Goal: Check status: Check status

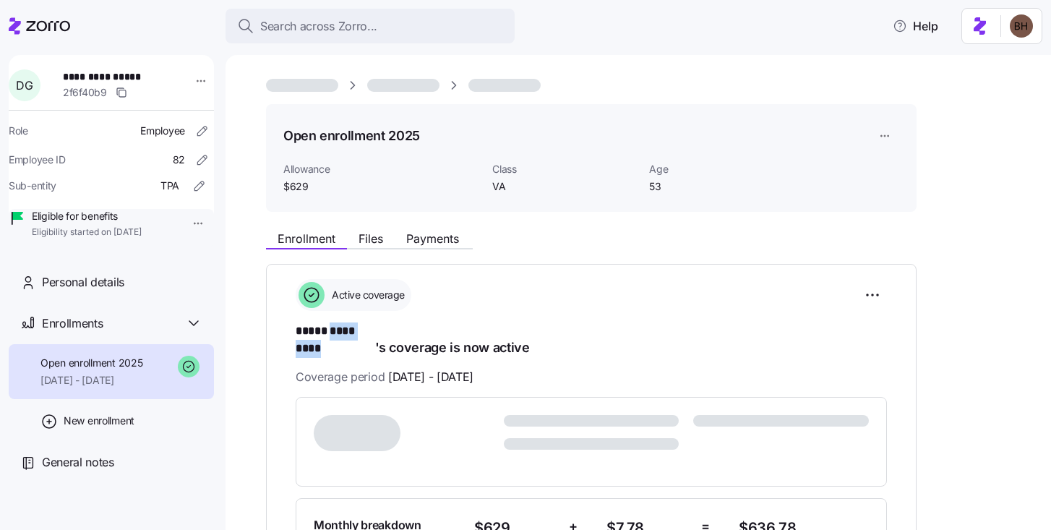
drag, startPoint x: 374, startPoint y: 335, endPoint x: 331, endPoint y: 333, distance: 43.4
click at [331, 333] on h1 "***** ********* 's coverage is now active" at bounding box center [591, 339] width 591 height 34
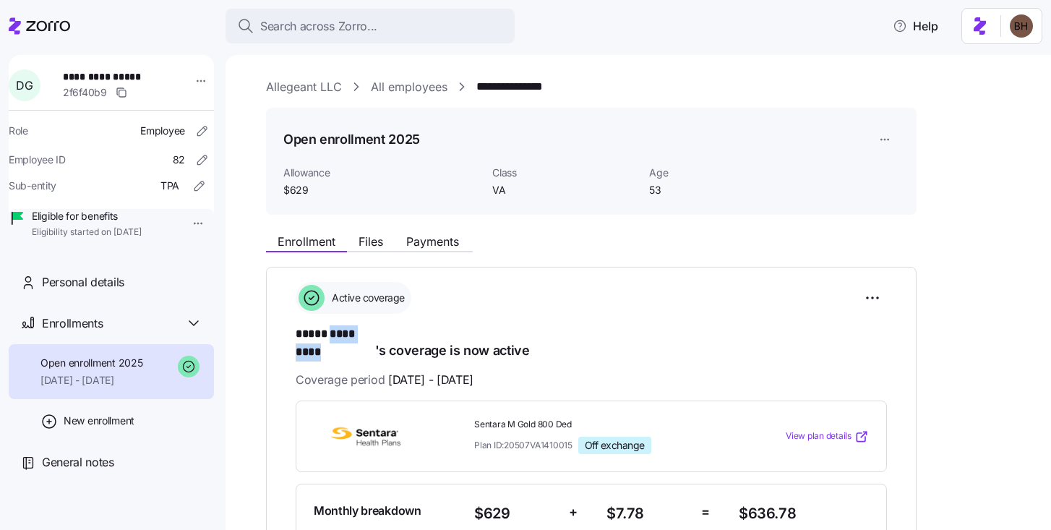
copy span "*********"
